Goal: Information Seeking & Learning: Learn about a topic

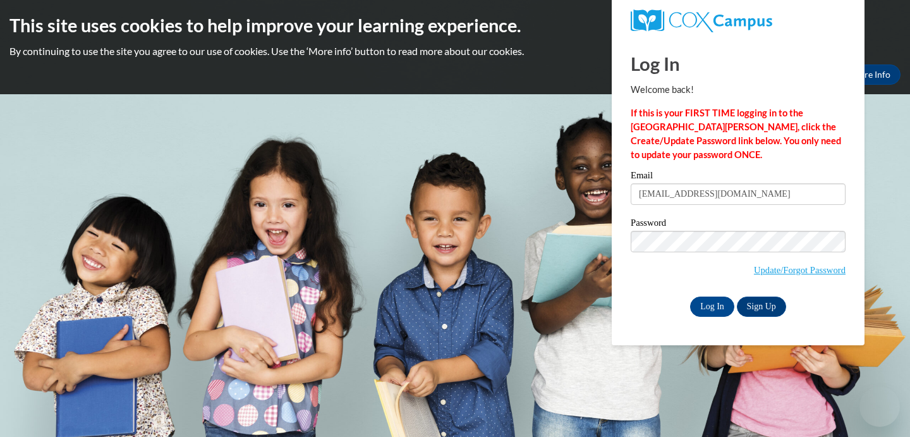
click at [711, 304] on input "Log In" at bounding box center [712, 306] width 44 height 20
click at [703, 303] on input "Log In" at bounding box center [712, 306] width 44 height 20
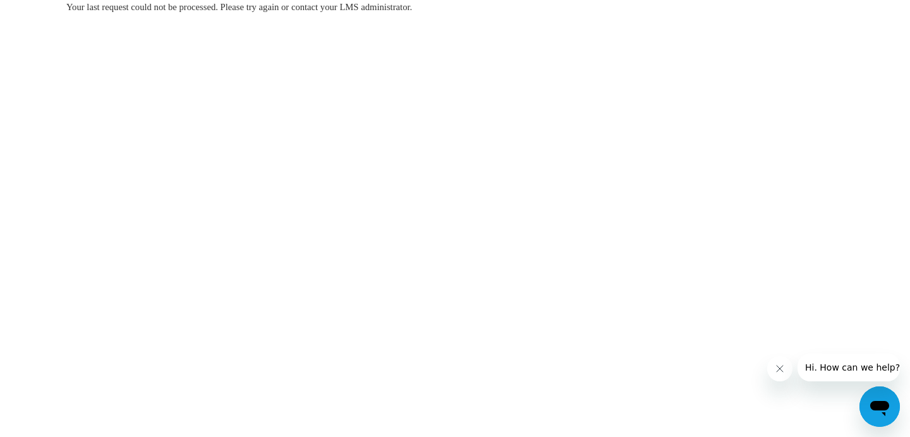
click at [778, 369] on icon "Close message from company" at bounding box center [780, 368] width 10 height 10
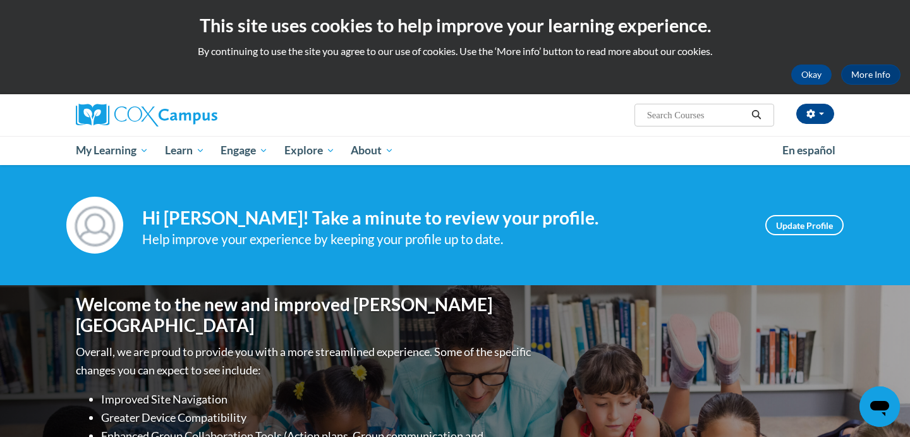
click at [669, 120] on input "Search..." at bounding box center [696, 114] width 101 height 15
type input "early literacy"
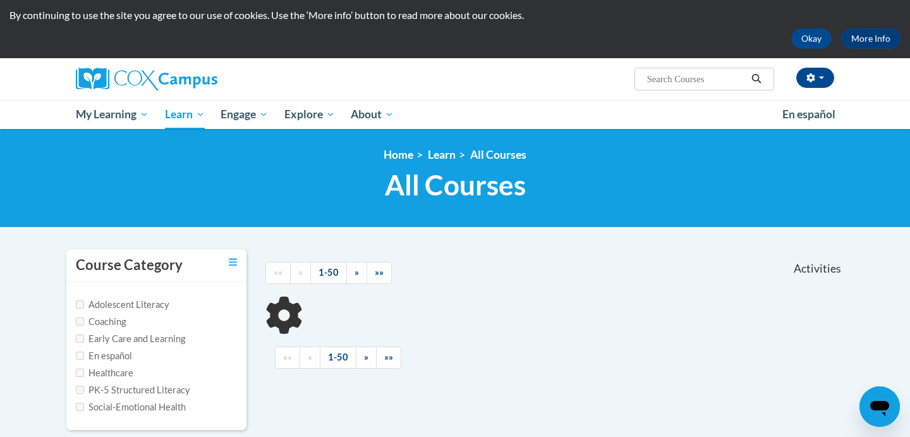
scroll to position [36, 0]
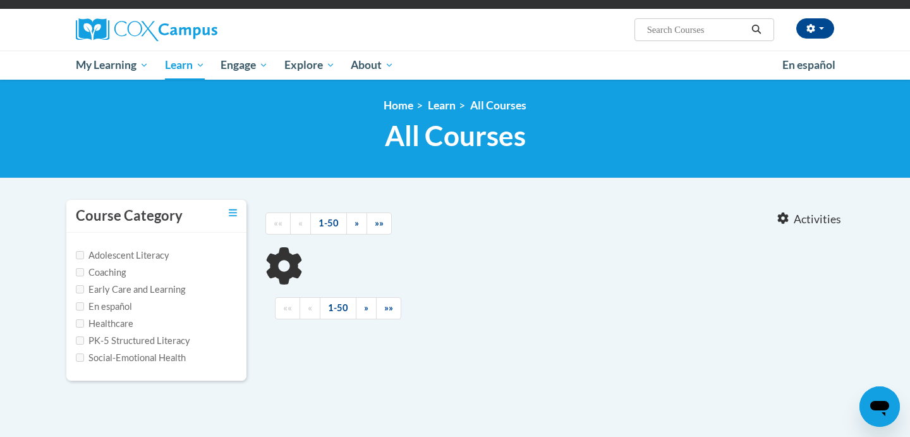
type input "early literacy"
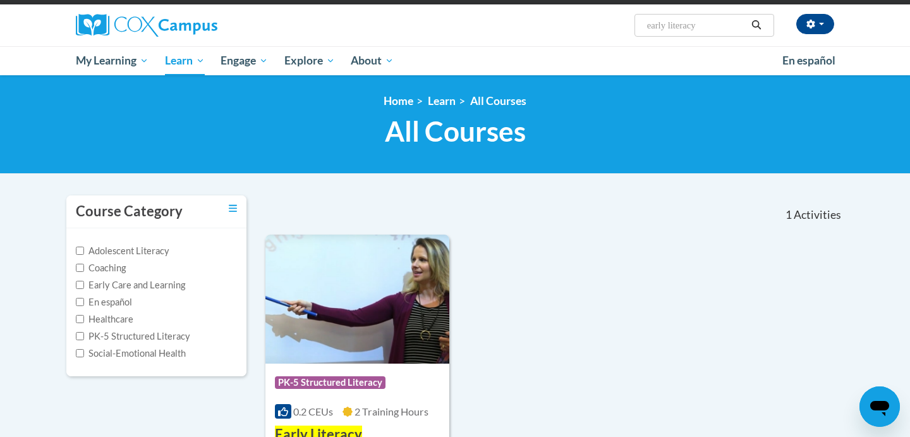
scroll to position [89, 0]
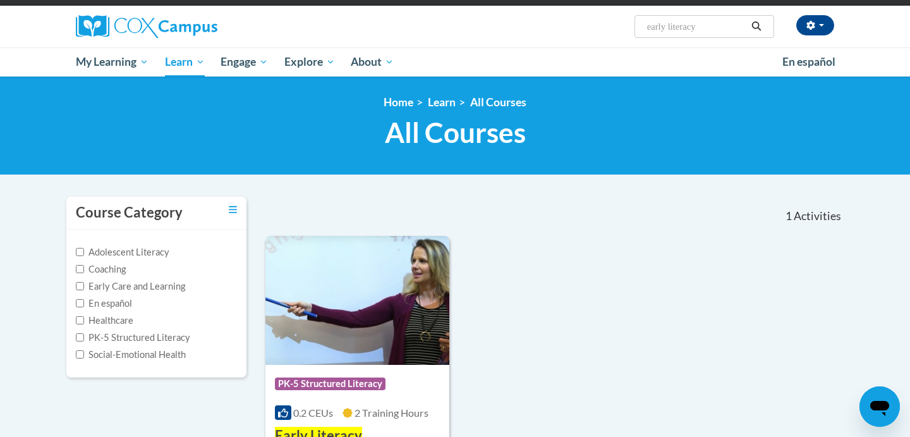
click at [372, 334] on img at bounding box center [358, 300] width 184 height 129
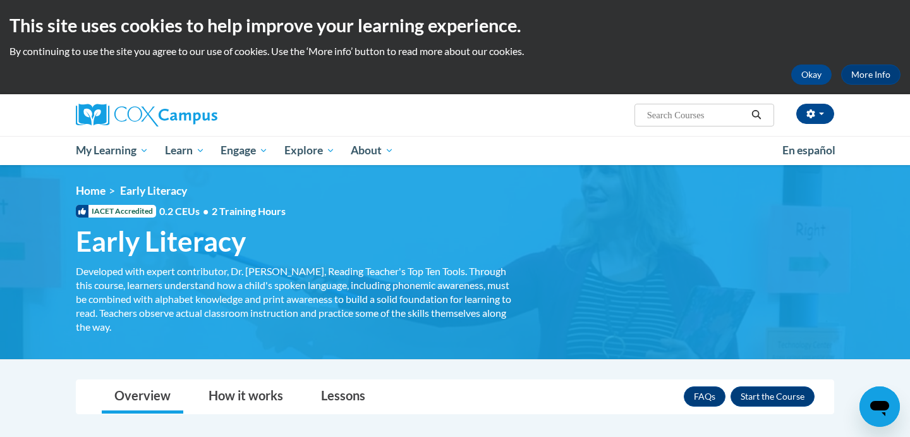
click at [673, 114] on input "Search..." at bounding box center [696, 114] width 101 height 15
type input "print awareness"
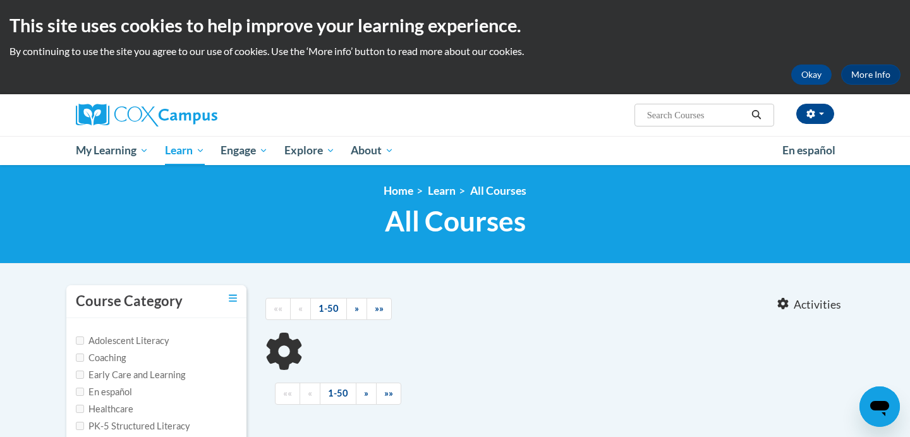
type input "print awareness"
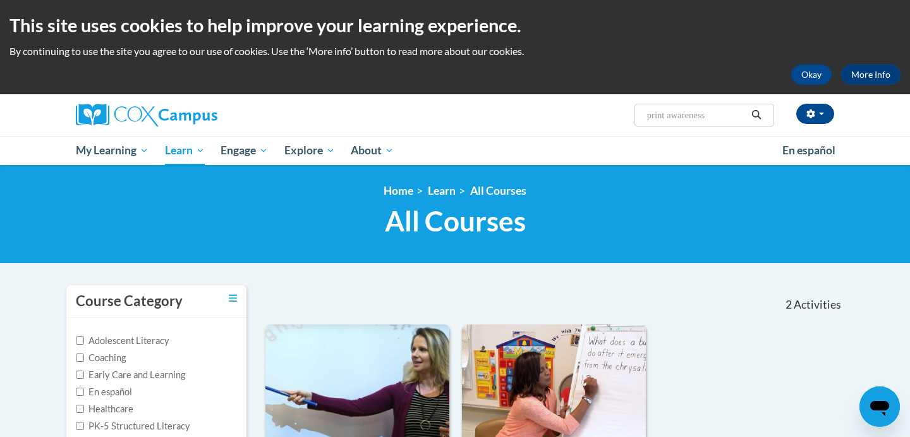
click at [671, 111] on input "print awareness" at bounding box center [696, 114] width 101 height 15
click at [707, 115] on input "print awareness" at bounding box center [696, 114] width 101 height 15
drag, startPoint x: 719, startPoint y: 117, endPoint x: 602, endPoint y: 112, distance: 116.4
click at [602, 112] on div "Kimberly Leon (America/New_York UTC-04:00) My Profile Inbox My Transcripts Log …" at bounding box center [585, 110] width 518 height 32
type input "alphabet"
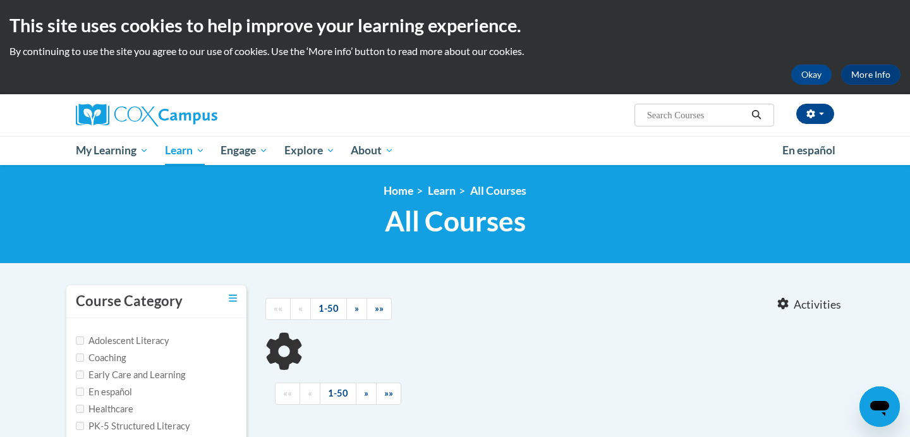
type input "alphabet"
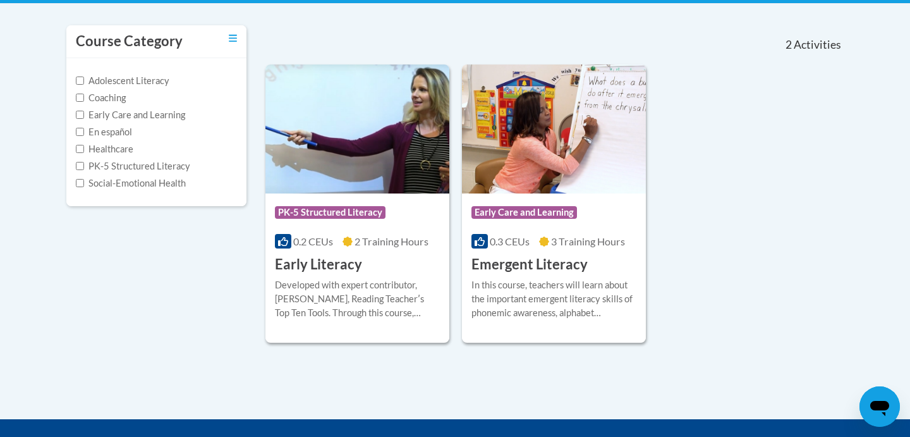
scroll to position [266, 0]
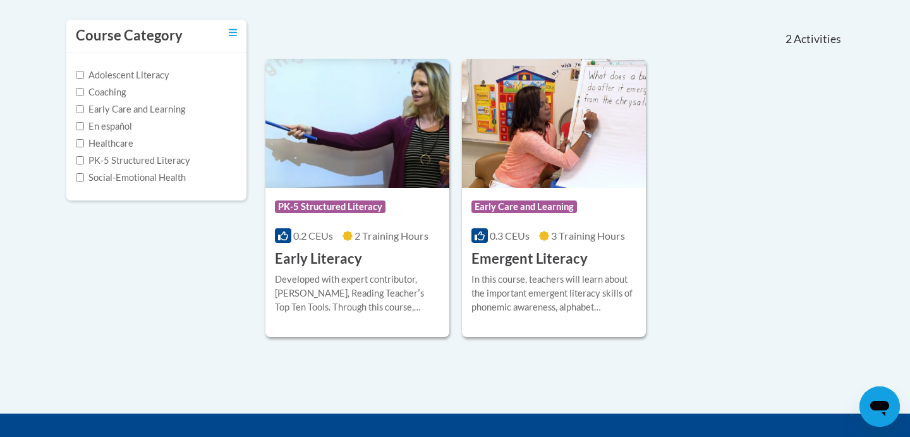
click at [352, 211] on span "PK-5 Structured Literacy" at bounding box center [330, 206] width 111 height 13
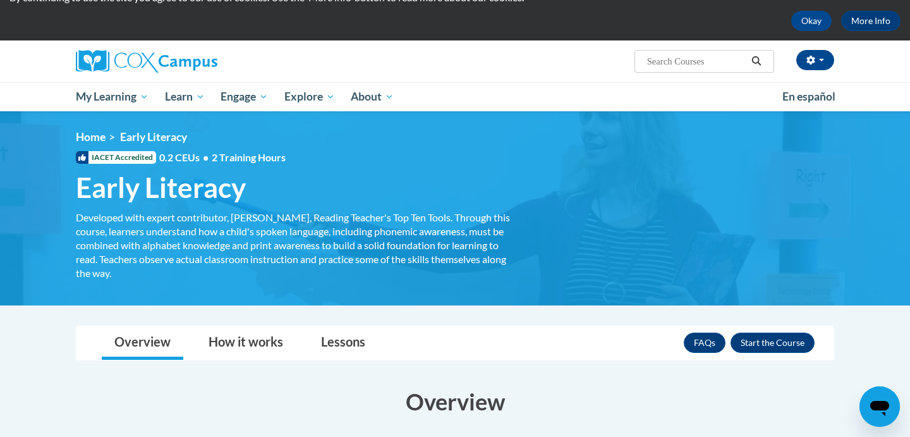
scroll to position [96, 0]
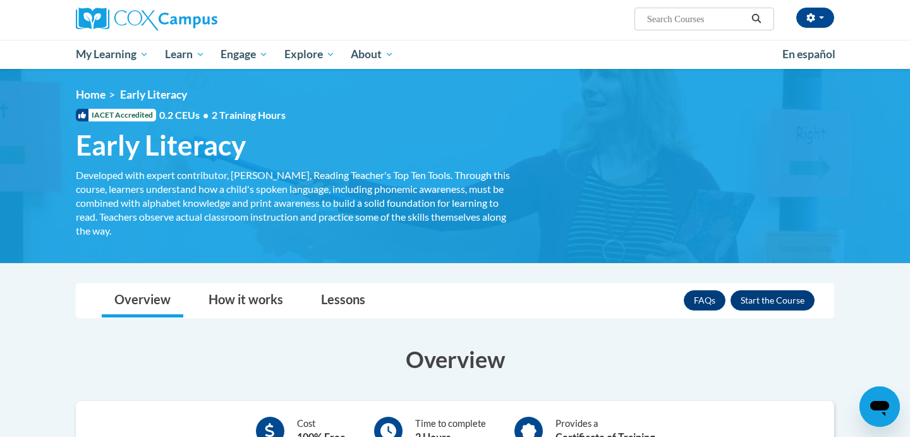
click at [775, 296] on button "Enroll" at bounding box center [773, 300] width 84 height 20
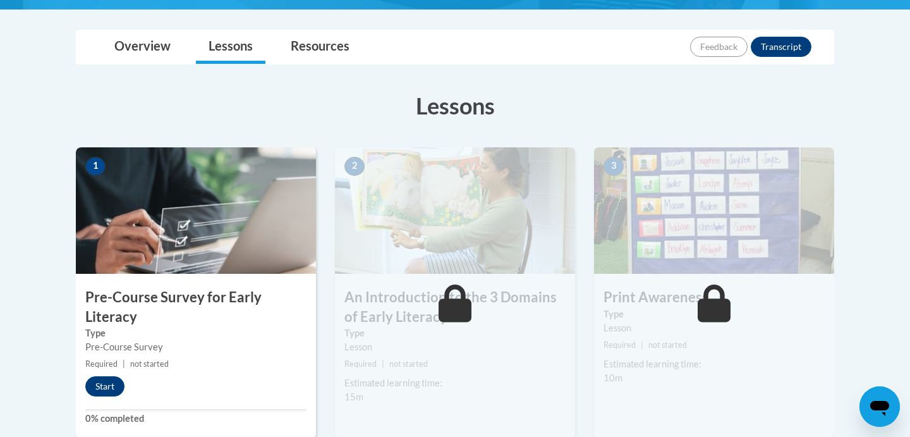
scroll to position [279, 0]
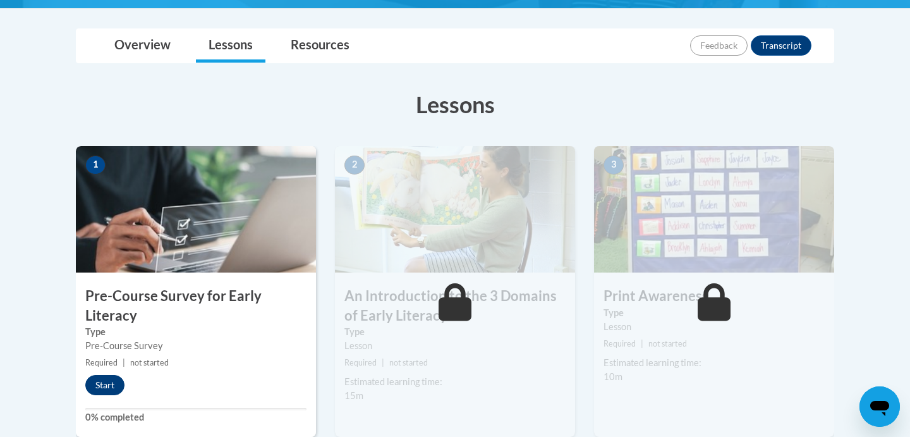
click at [102, 384] on button "Start" at bounding box center [104, 385] width 39 height 20
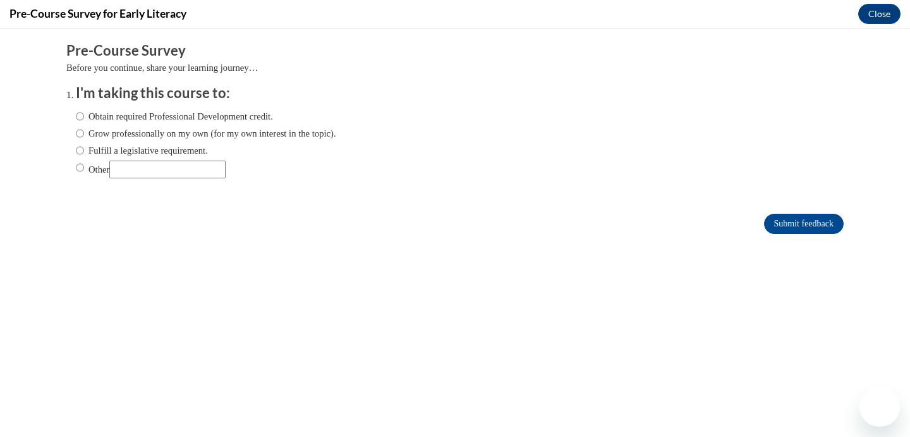
click at [80, 169] on input "Other" at bounding box center [80, 168] width 8 height 14
radio input "true"
click at [798, 221] on input "Submit feedback" at bounding box center [804, 224] width 80 height 20
click at [879, 16] on button "Close" at bounding box center [879, 14] width 42 height 20
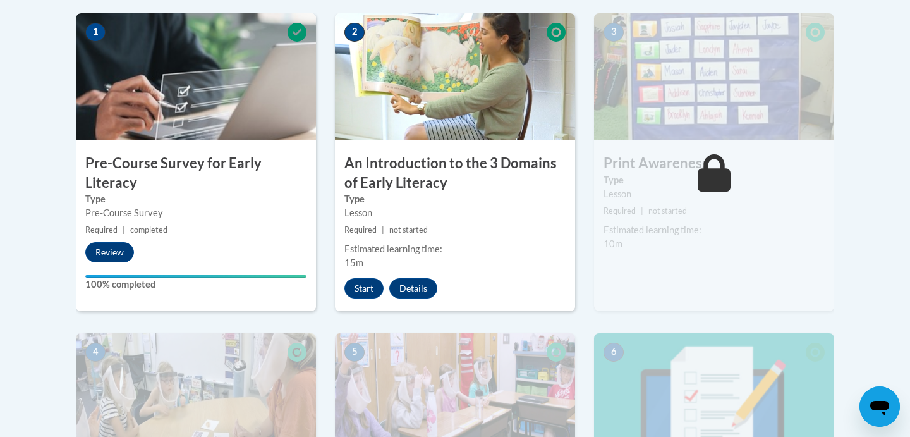
scroll to position [400, 0]
